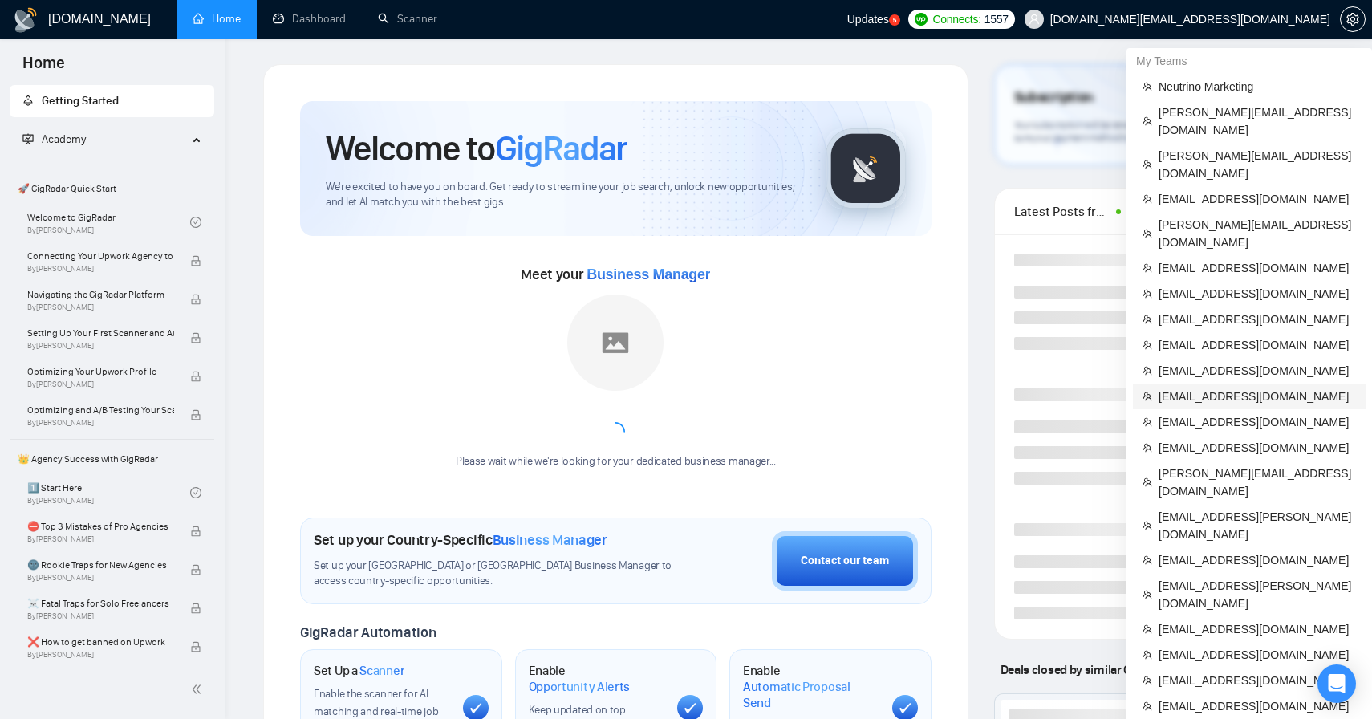
scroll to position [46, 0]
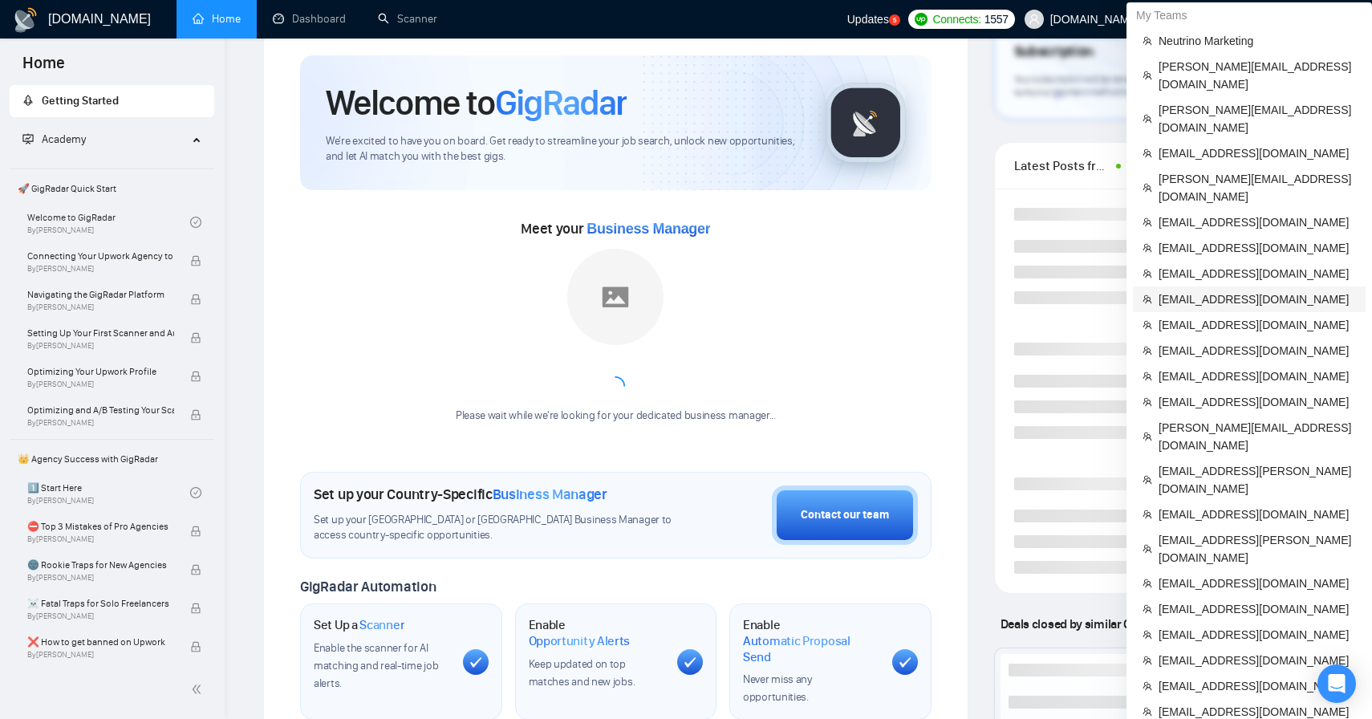
click at [1222, 291] on span "[EMAIL_ADDRESS][DOMAIN_NAME]" at bounding box center [1257, 300] width 197 height 18
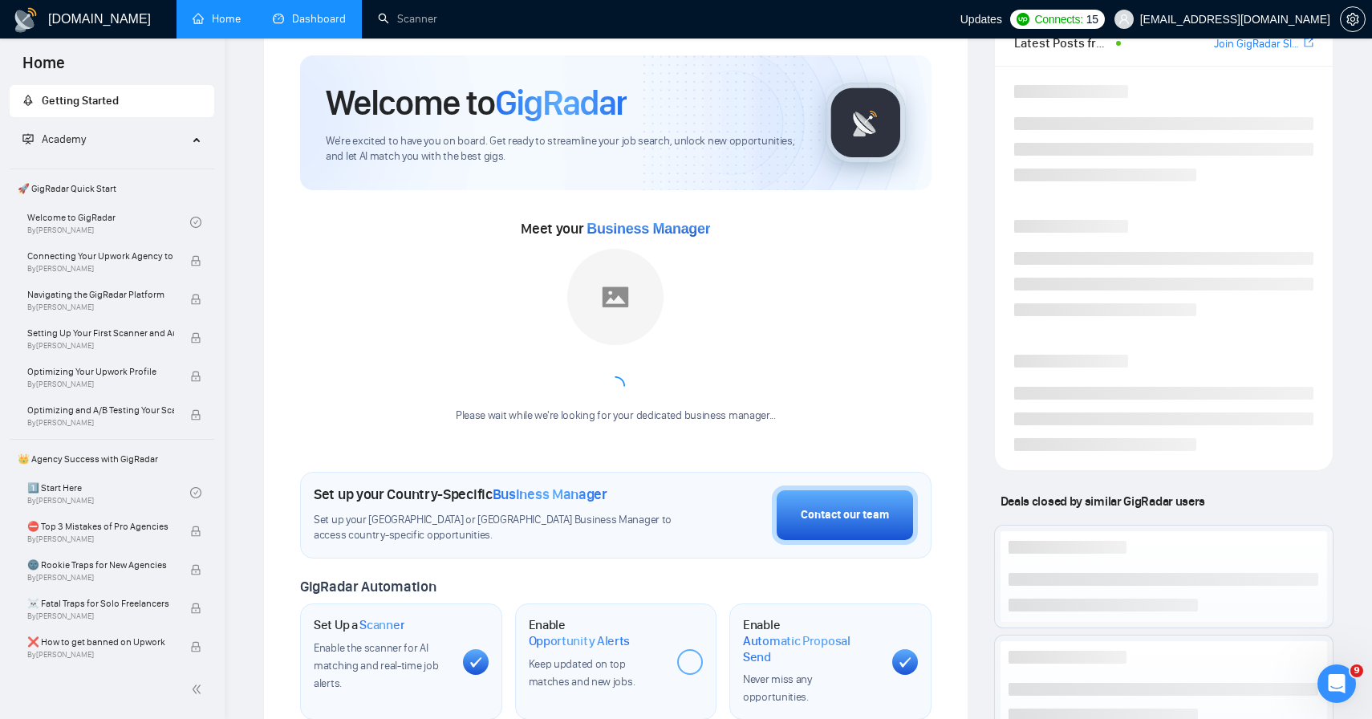
click at [308, 12] on link "Dashboard" at bounding box center [309, 19] width 73 height 14
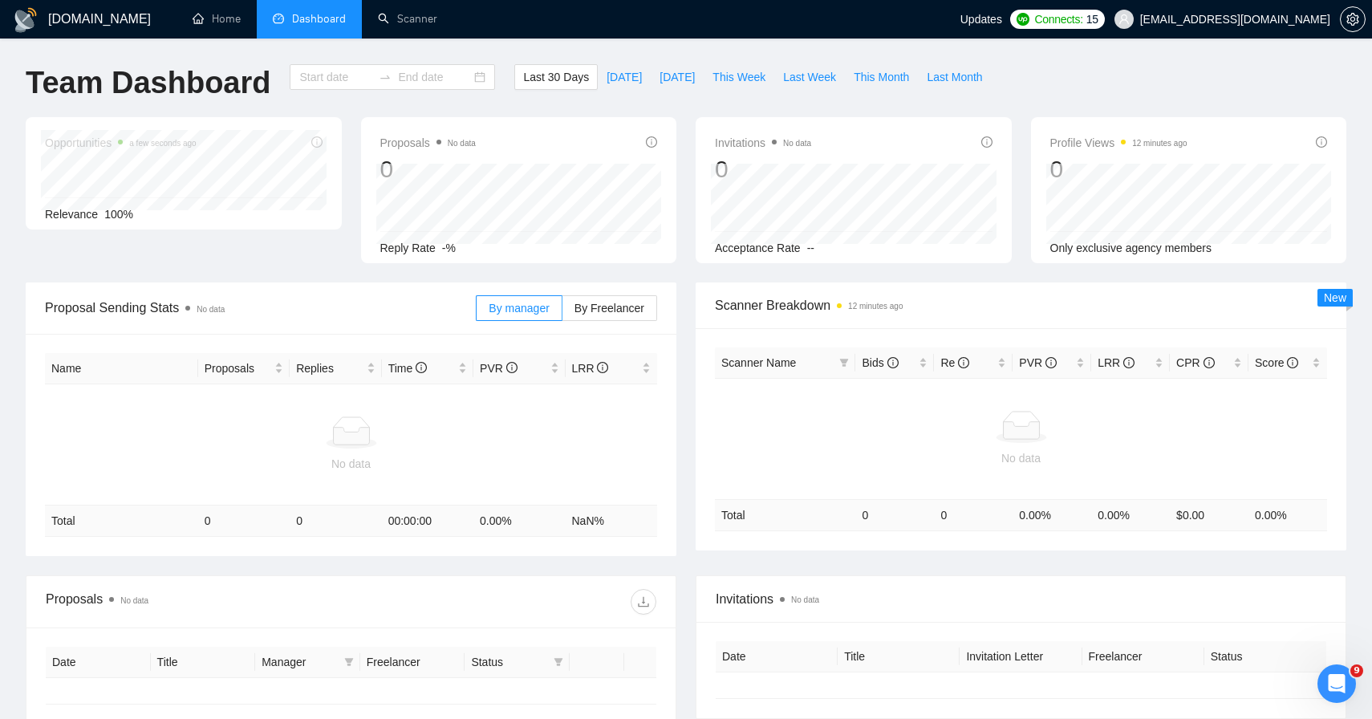
type input "2025-07-11"
type input "2025-08-10"
